Goal: Task Accomplishment & Management: Manage account settings

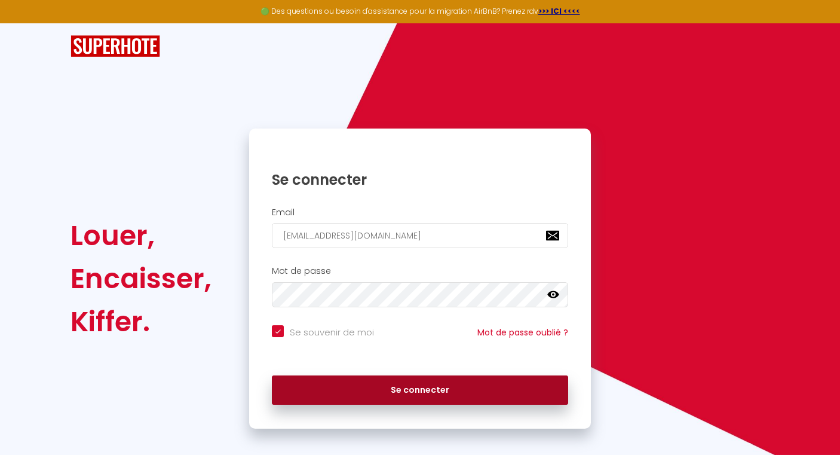
click at [385, 386] on button "Se connecter" at bounding box center [420, 390] width 296 height 30
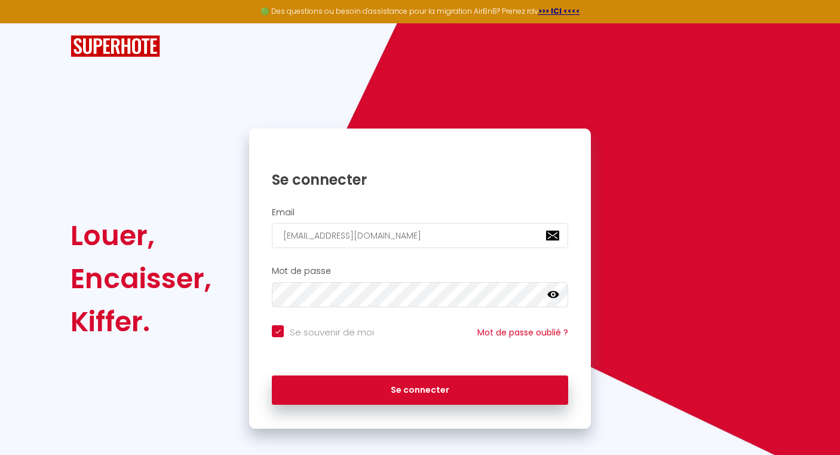
checkbox input "true"
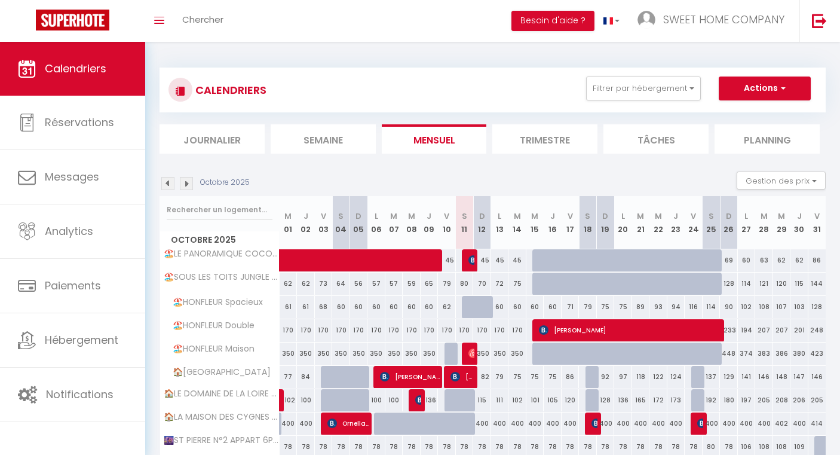
click at [544, 134] on li "Trimestre" at bounding box center [544, 138] width 105 height 29
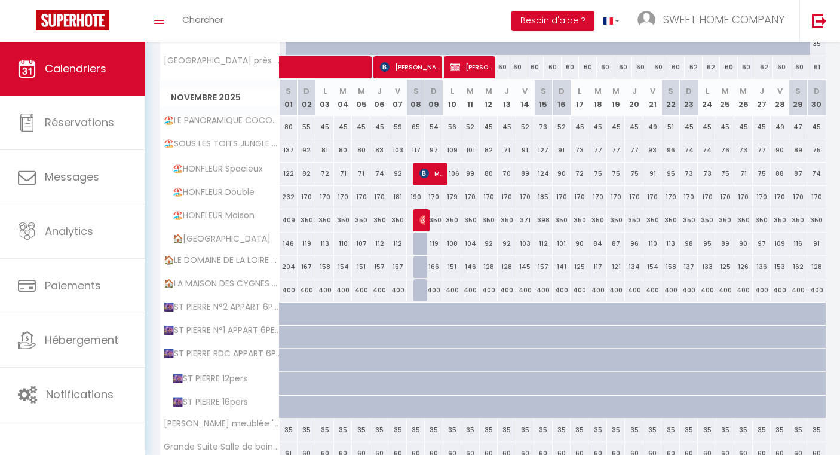
scroll to position [590, 0]
click at [423, 177] on span "Masse Daphnée" at bounding box center [431, 172] width 24 height 23
select select "OK"
select select "KO"
select select "0"
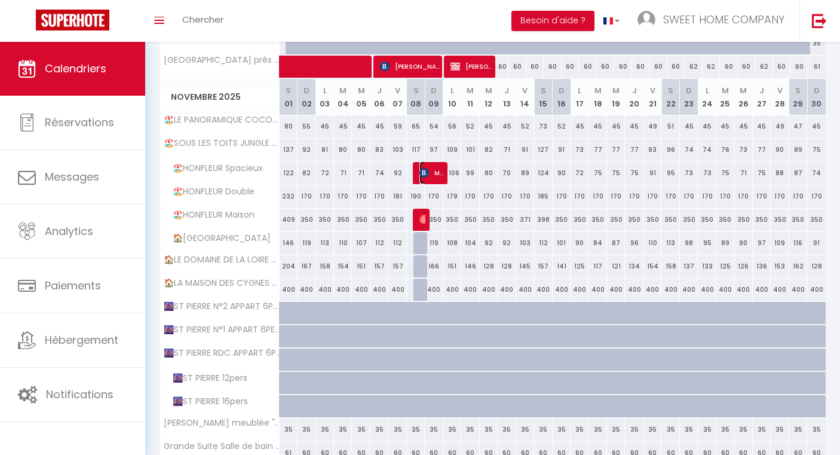
select select "0"
select select "1"
select select
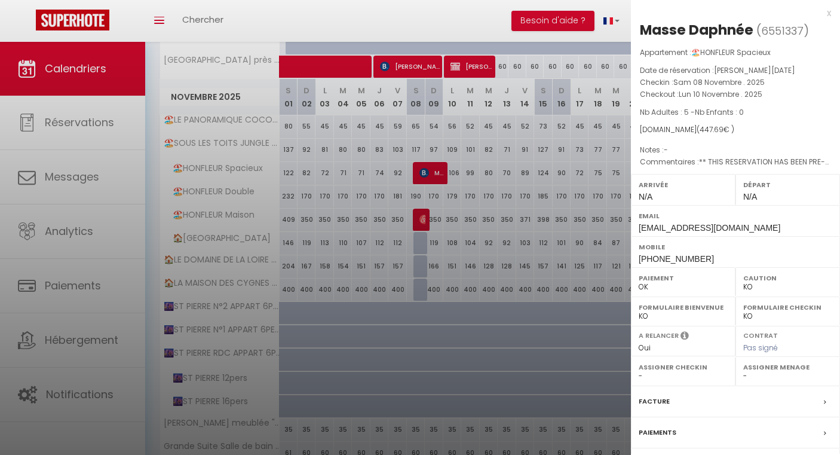
click at [422, 217] on div at bounding box center [420, 227] width 840 height 455
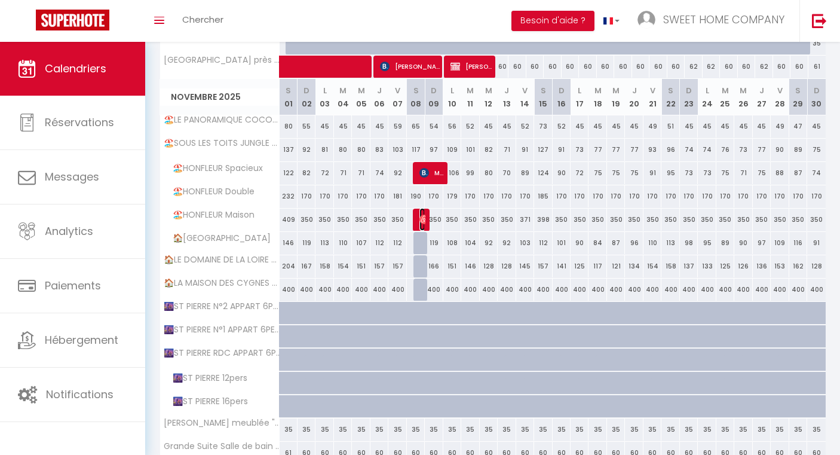
click at [422, 225] on span "[PERSON_NAME]" at bounding box center [422, 219] width 6 height 23
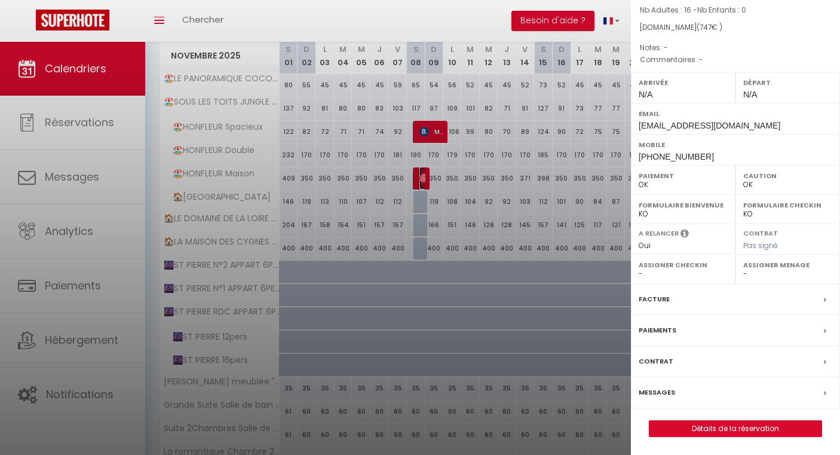
scroll to position [579, 0]
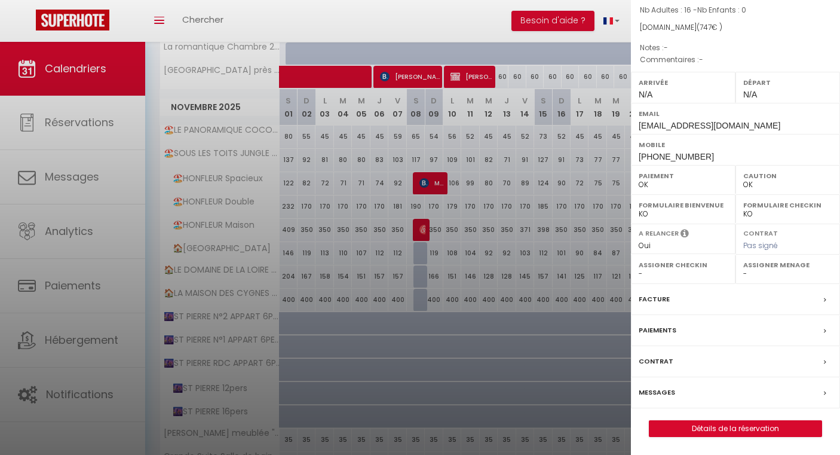
click at [94, 84] on div at bounding box center [420, 227] width 840 height 455
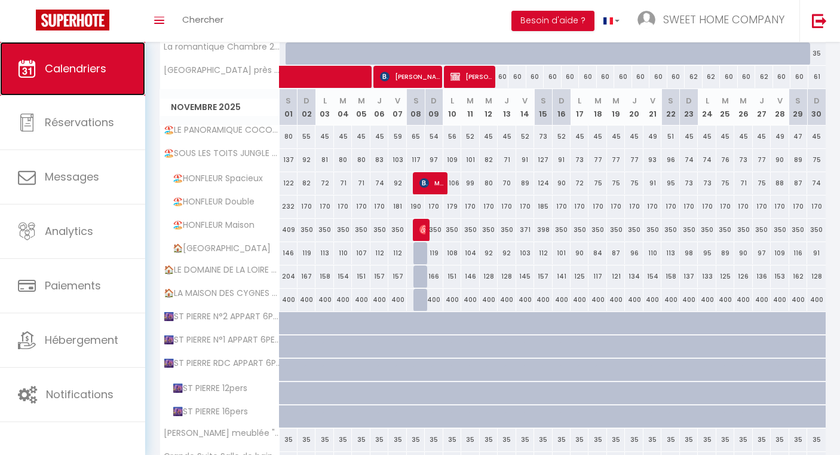
click at [87, 63] on span "Calendriers" at bounding box center [76, 68] width 62 height 15
click at [423, 230] on img at bounding box center [424, 230] width 10 height 10
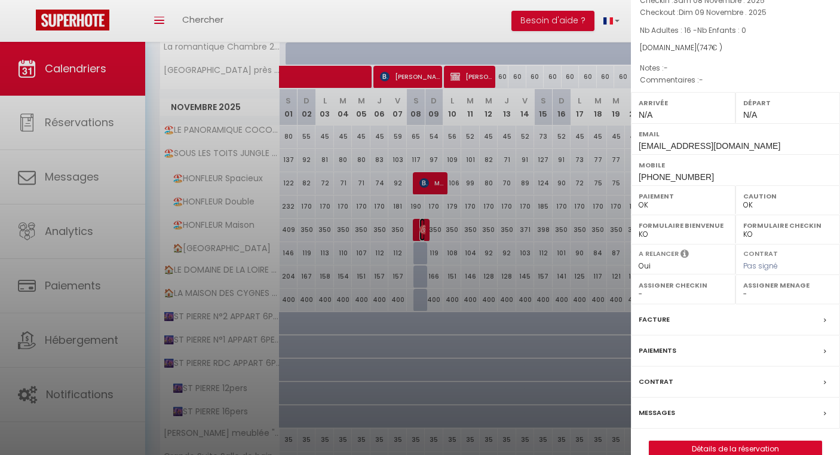
scroll to position [102, 0]
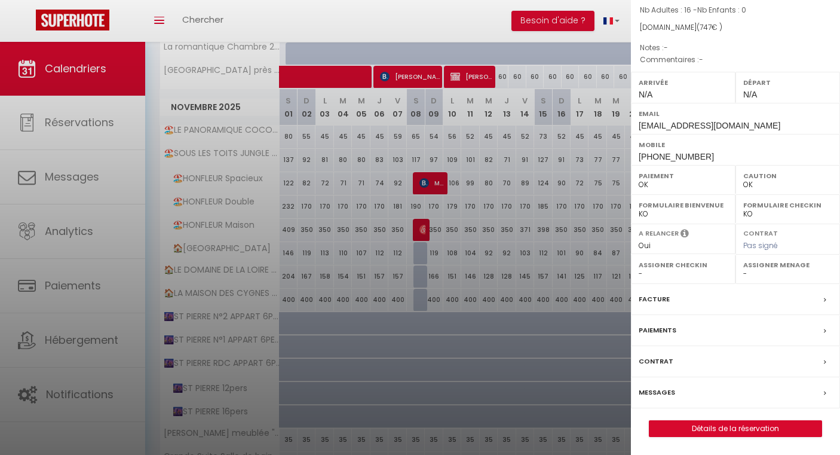
click at [427, 185] on div at bounding box center [420, 227] width 840 height 455
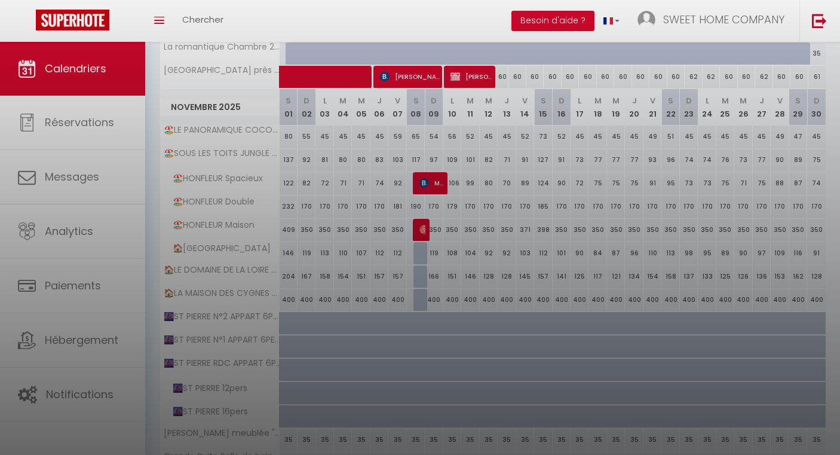
click at [431, 188] on div at bounding box center [420, 227] width 840 height 455
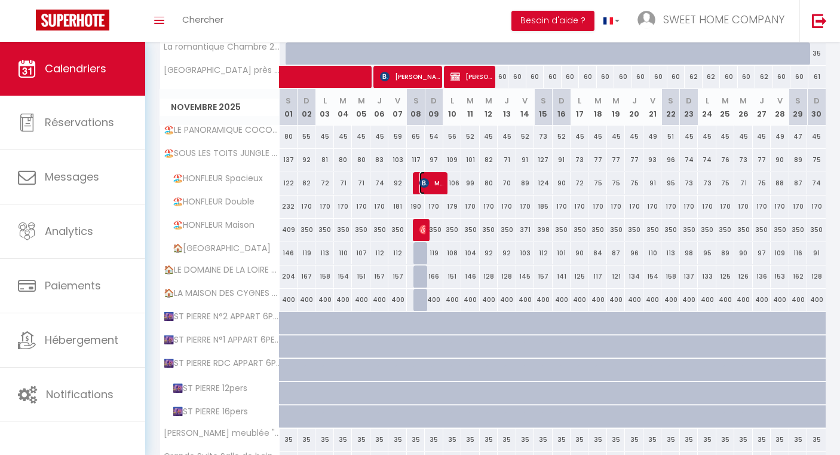
click at [425, 183] on img at bounding box center [424, 183] width 10 height 10
select select "KO"
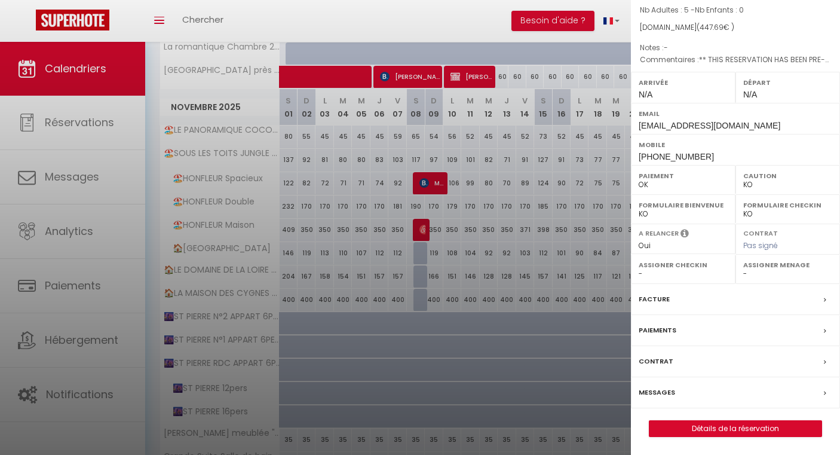
click at [425, 233] on div at bounding box center [420, 227] width 840 height 455
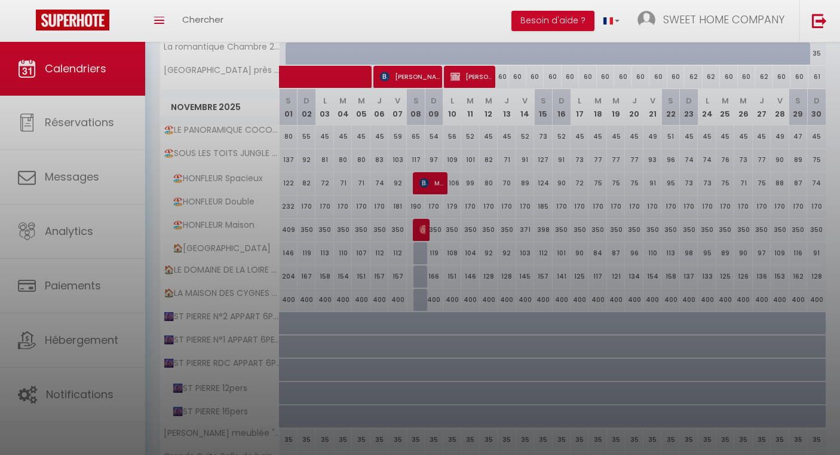
click at [425, 233] on div at bounding box center [420, 227] width 840 height 455
click at [419, 232] on div at bounding box center [420, 227] width 840 height 455
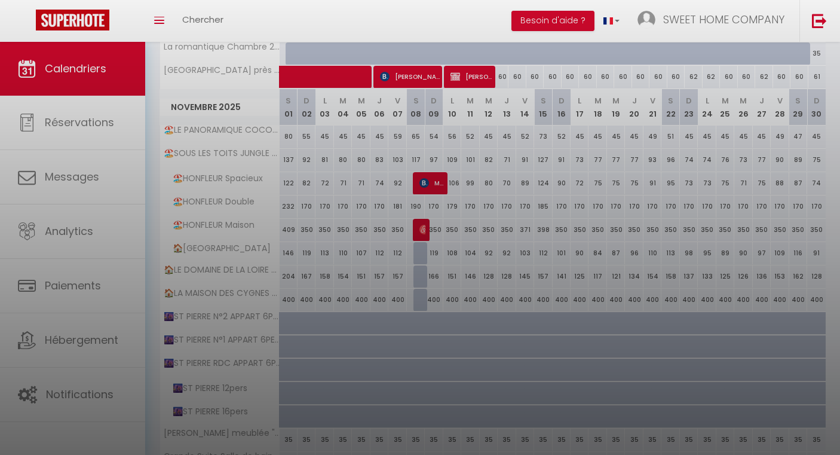
click at [422, 221] on div at bounding box center [420, 227] width 840 height 455
click at [422, 230] on div at bounding box center [420, 227] width 840 height 455
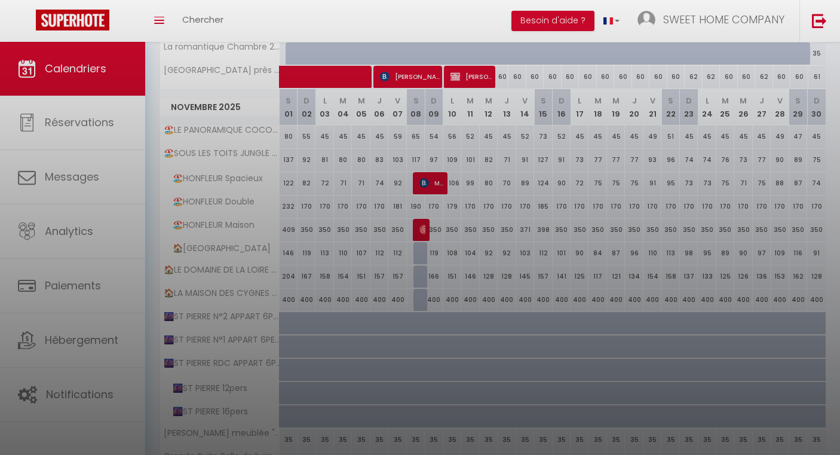
click at [421, 230] on div at bounding box center [420, 227] width 840 height 455
click at [427, 224] on div at bounding box center [420, 227] width 840 height 455
click at [422, 233] on div at bounding box center [420, 227] width 840 height 455
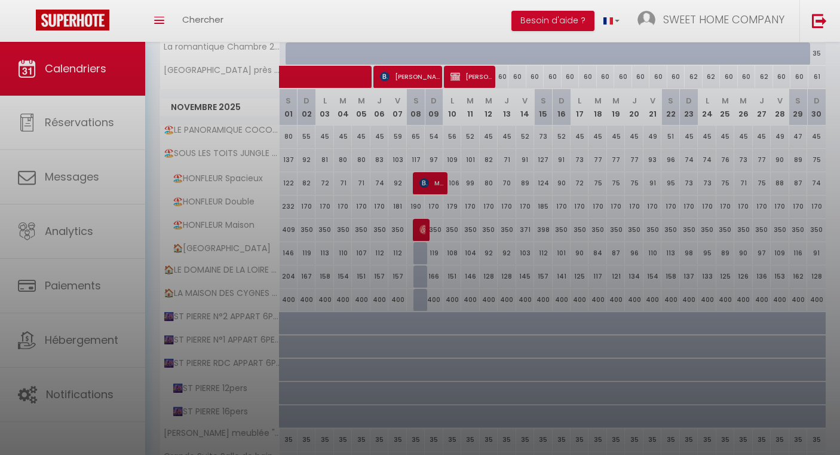
click at [422, 233] on div at bounding box center [420, 227] width 840 height 455
click at [426, 183] on div at bounding box center [420, 227] width 840 height 455
click at [435, 183] on div at bounding box center [420, 227] width 840 height 455
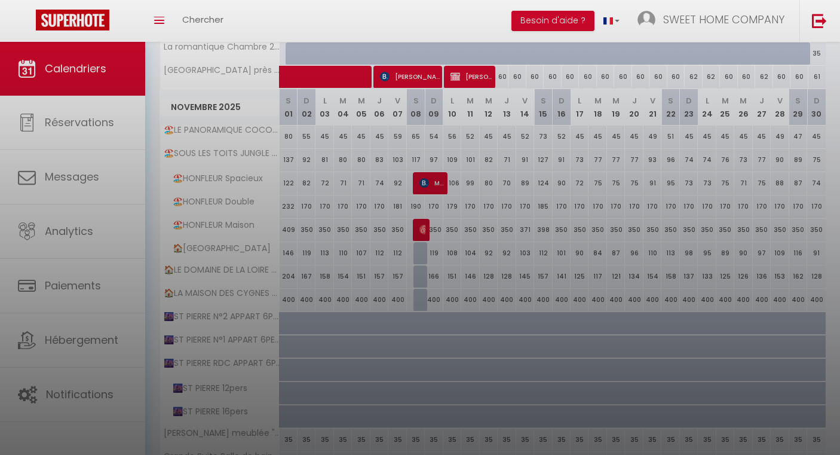
click at [431, 185] on div at bounding box center [420, 227] width 840 height 455
click at [432, 161] on div at bounding box center [420, 227] width 840 height 455
click at [422, 216] on div at bounding box center [420, 227] width 840 height 455
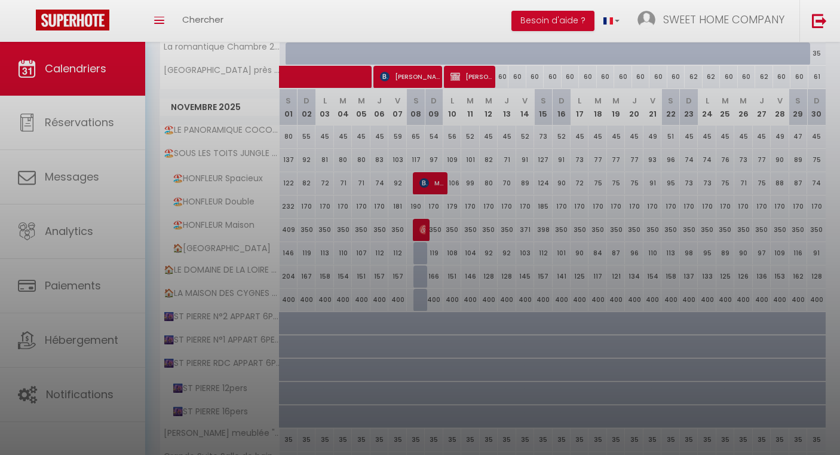
click at [425, 170] on div at bounding box center [420, 227] width 840 height 455
drag, startPoint x: 425, startPoint y: 170, endPoint x: 439, endPoint y: 173, distance: 14.1
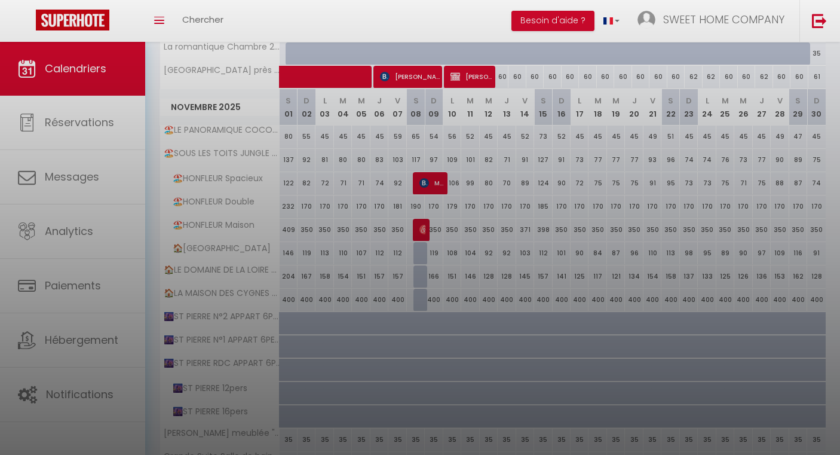
click at [425, 169] on div at bounding box center [420, 227] width 840 height 455
click at [426, 168] on div at bounding box center [420, 227] width 840 height 455
click at [422, 166] on div at bounding box center [420, 227] width 840 height 455
click at [422, 173] on div at bounding box center [420, 227] width 840 height 455
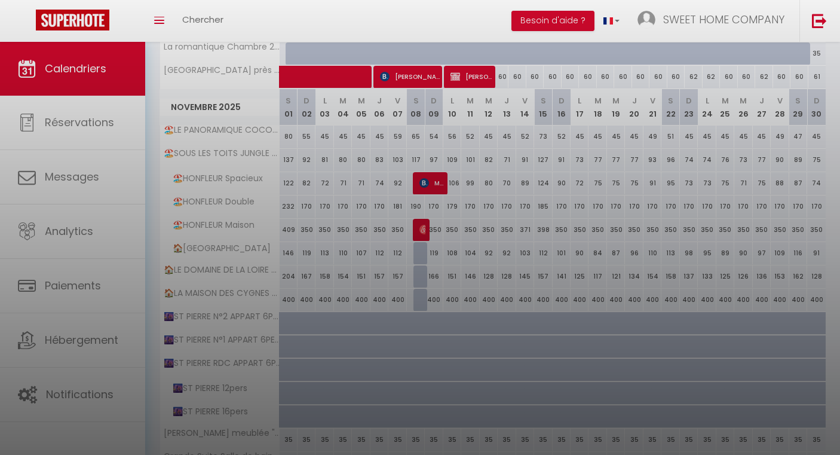
click at [422, 173] on div at bounding box center [420, 227] width 840 height 455
click at [439, 173] on div at bounding box center [420, 227] width 840 height 455
